Goal: Transaction & Acquisition: Subscribe to service/newsletter

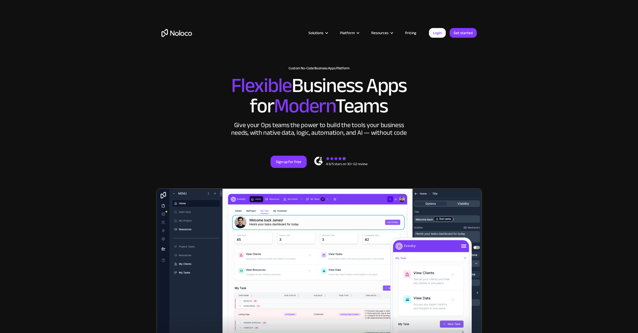
click at [411, 35] on link "Pricing" at bounding box center [411, 33] width 24 height 7
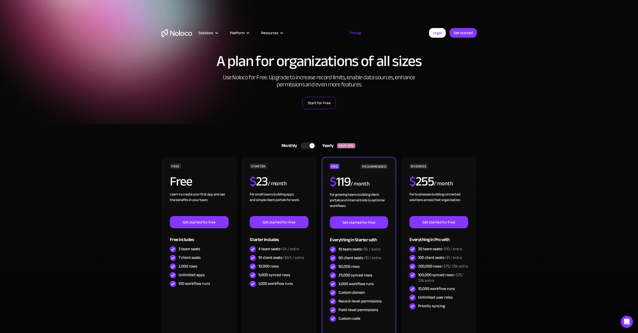
click at [321, 97] on link "Start for Free" at bounding box center [319, 103] width 34 height 12
click at [313, 105] on link "Start for Free" at bounding box center [319, 103] width 34 height 12
